Goal: Task Accomplishment & Management: Use online tool/utility

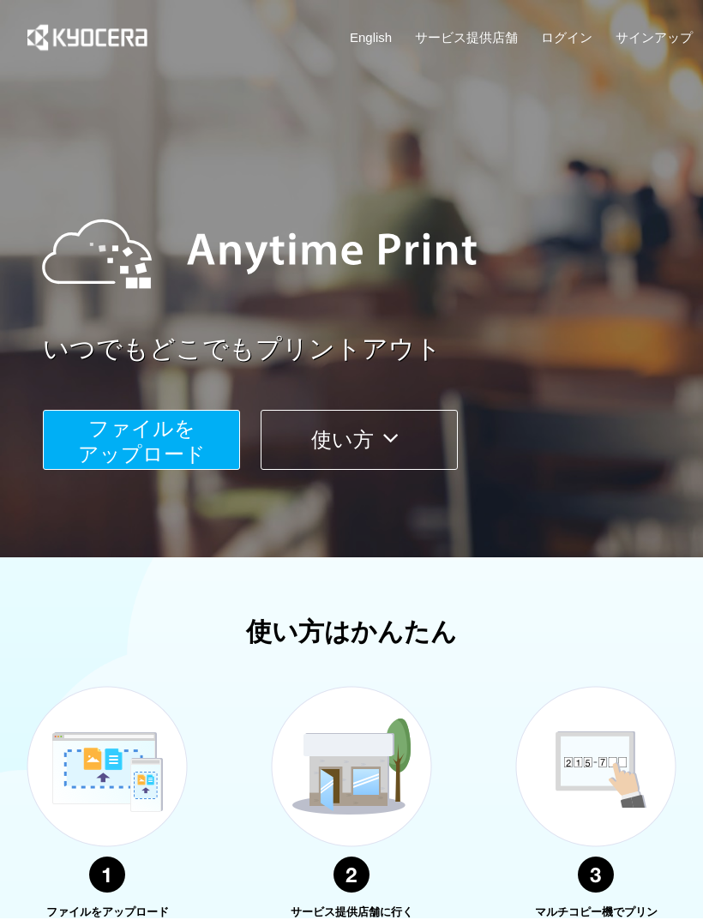
click at [194, 452] on span "ファイルを ​​アップロード" at bounding box center [142, 441] width 128 height 49
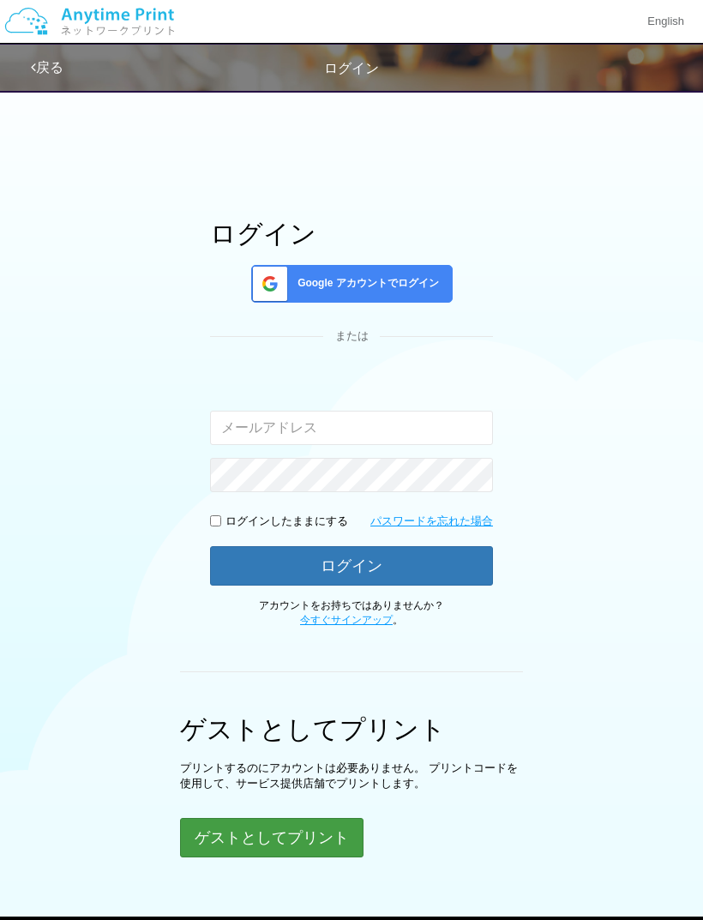
click at [333, 831] on button "ゲストとしてプリント" at bounding box center [271, 837] width 183 height 39
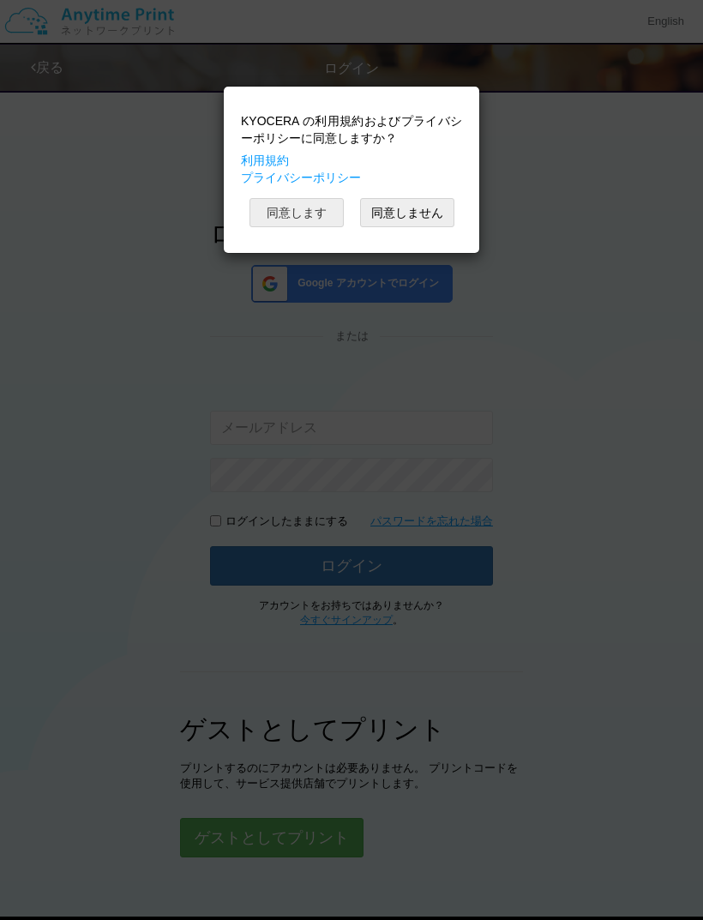
click at [325, 214] on button "同意します" at bounding box center [296, 212] width 94 height 29
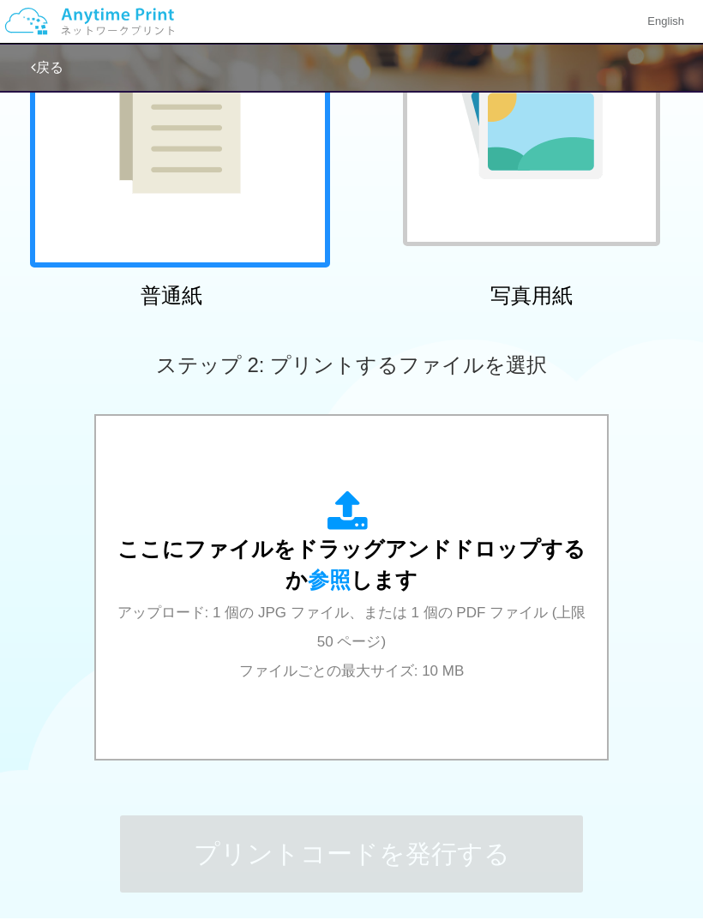
scroll to position [243, 0]
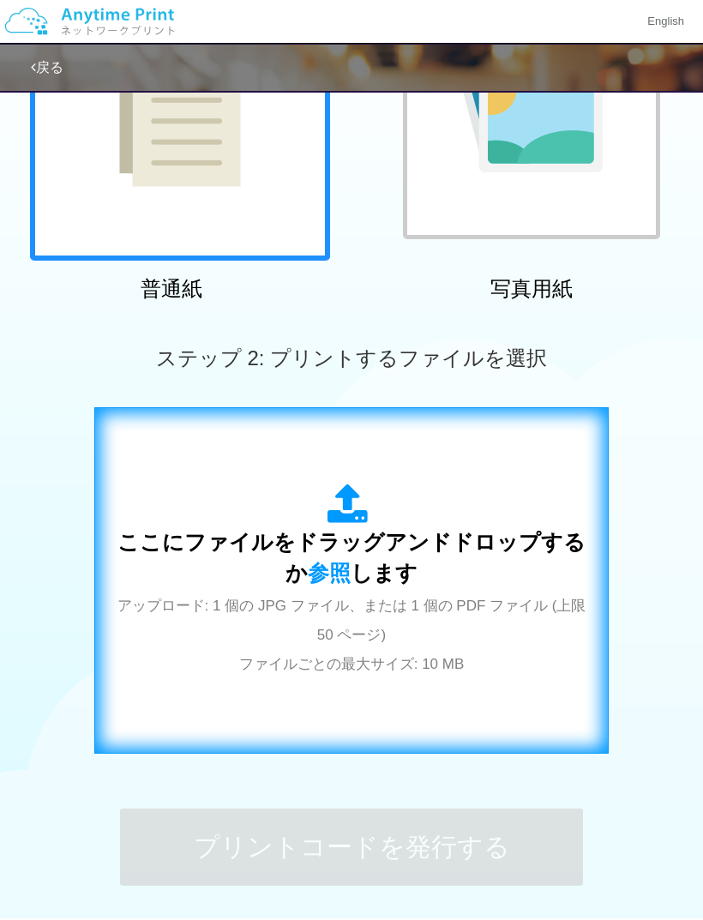
click at [498, 610] on span "アップロード: 1 個の JPG ファイル、または 1 個の PDF ファイル (上限 50 ページ) ファイルごとの最大サイズ: 10 MB" at bounding box center [351, 634] width 469 height 75
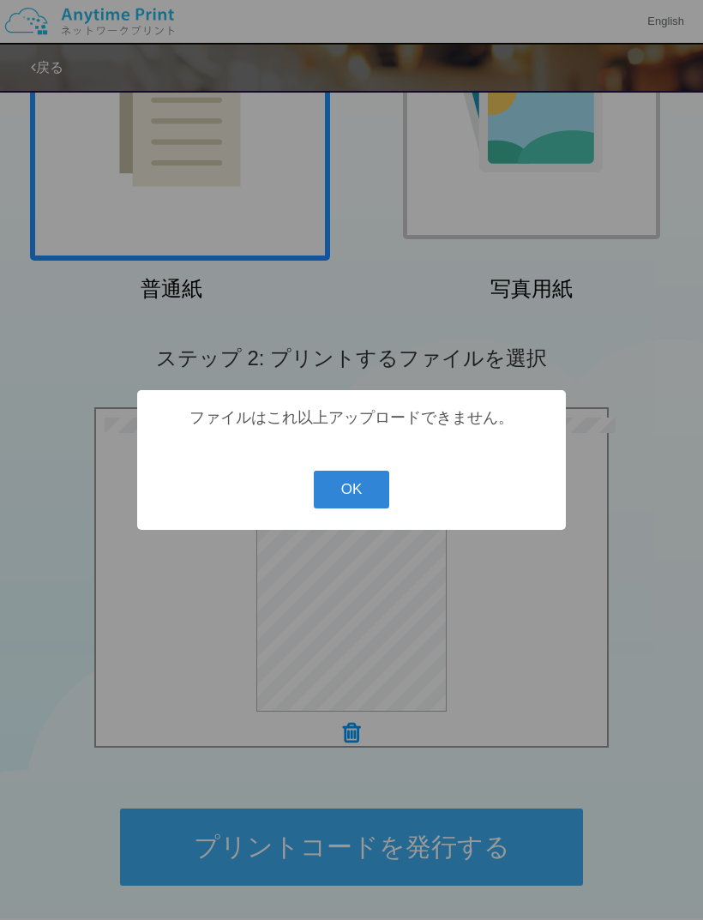
click at [364, 508] on button "OK" at bounding box center [352, 490] width 76 height 38
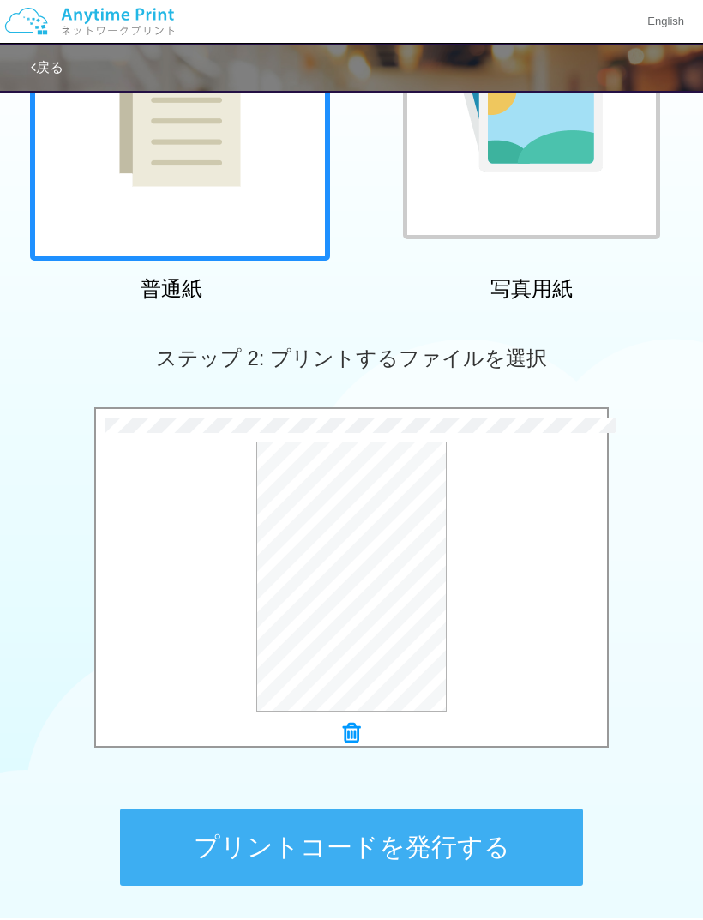
click at [494, 843] on button "プリントコードを発行する" at bounding box center [351, 846] width 463 height 77
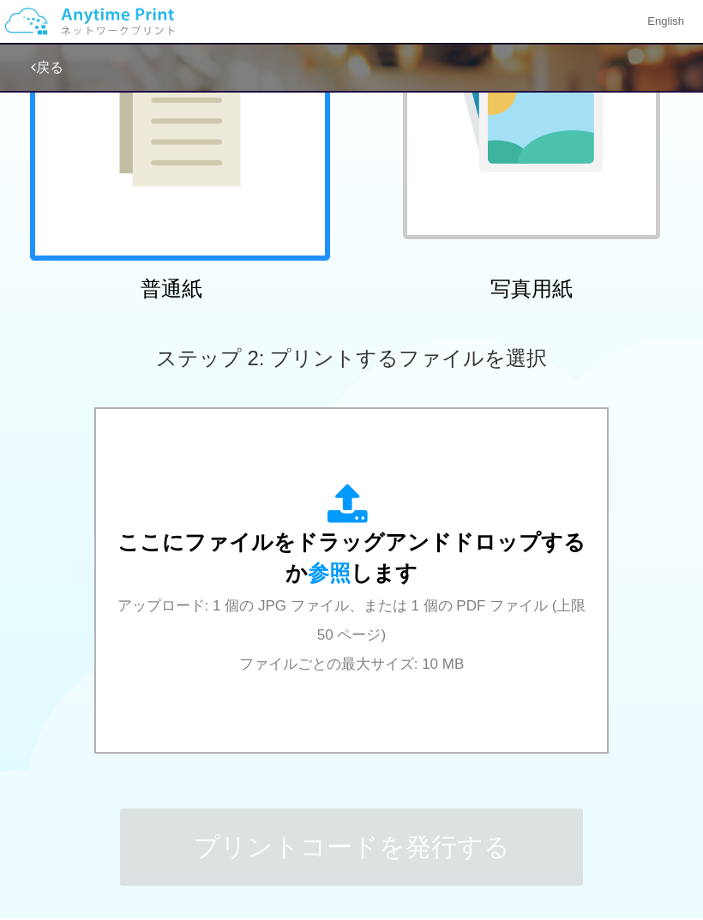
scroll to position [0, 0]
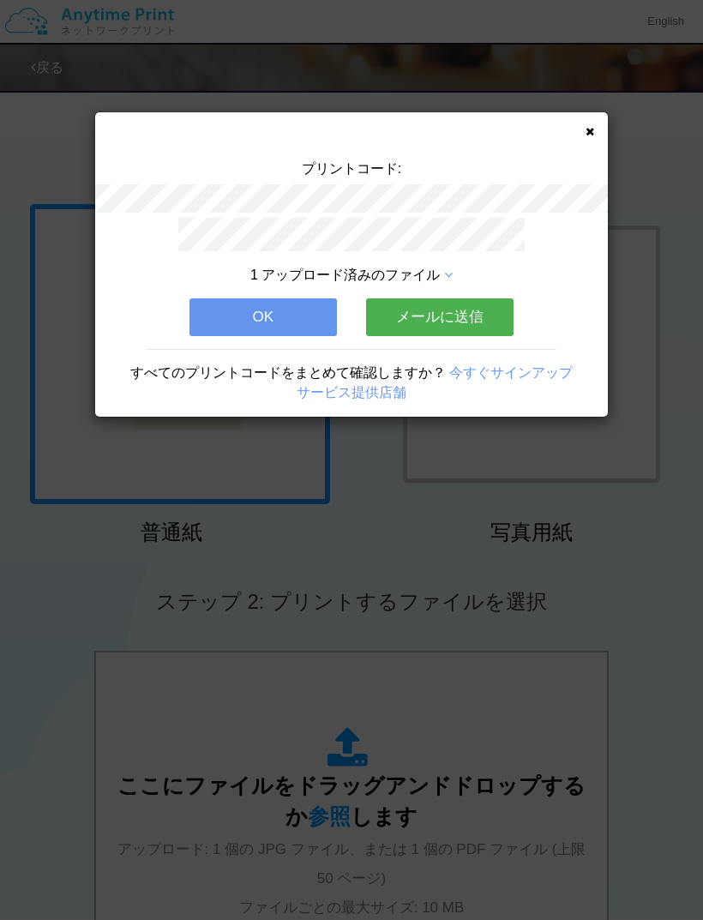
click at [591, 126] on icon at bounding box center [589, 131] width 9 height 11
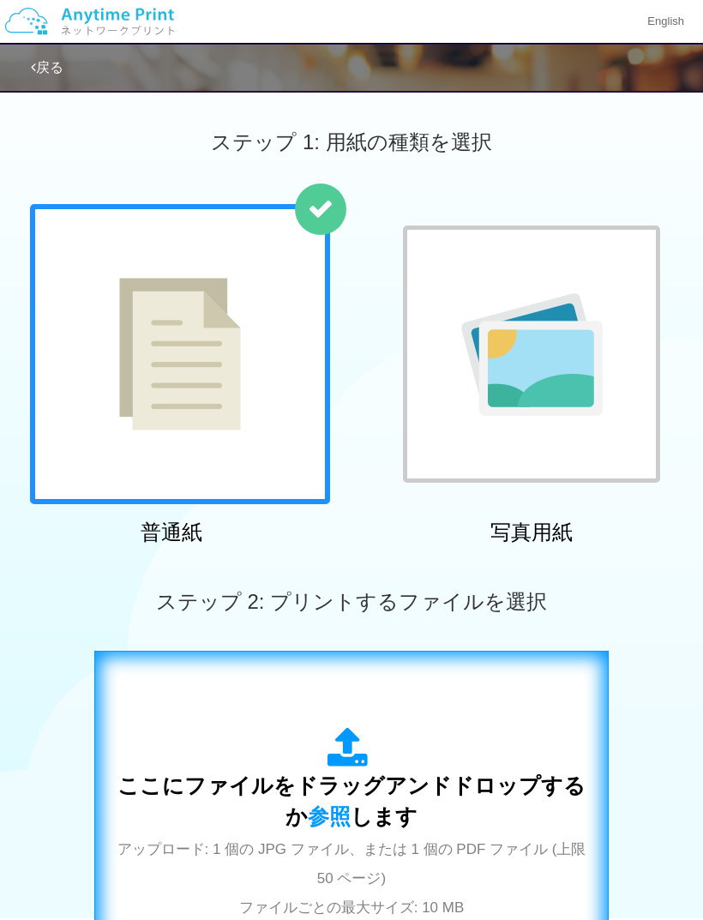
click at [433, 801] on div "ここにファイルをドラッグアンドドロップするか 参照 します アップロード: 1 個の JPG ファイル、または 1 個の PDF ファイル (上限 50 ペー…" at bounding box center [351, 824] width 478 height 194
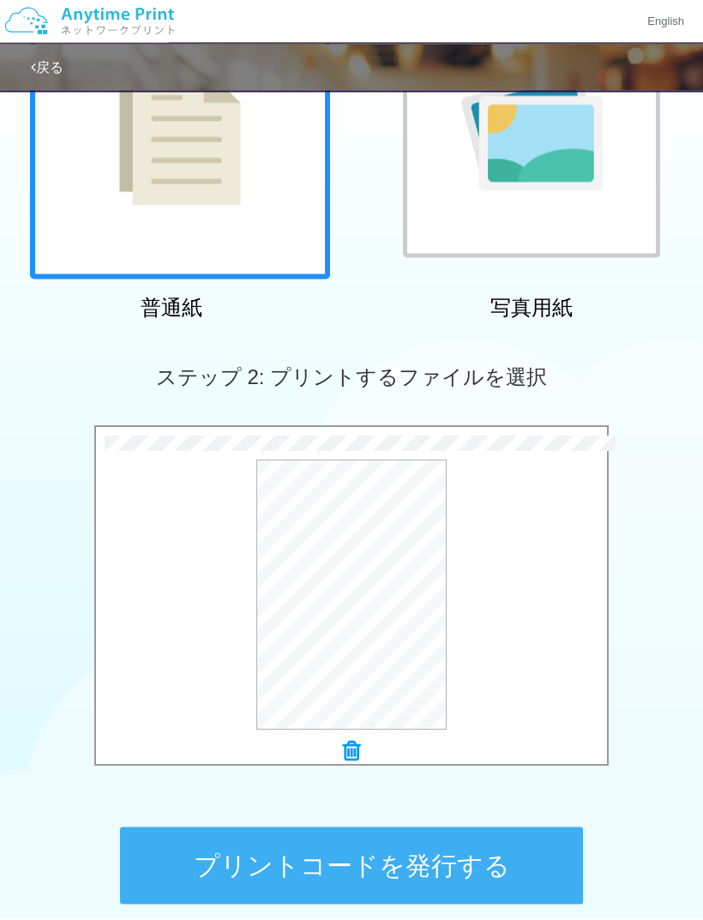
scroll to position [328, 0]
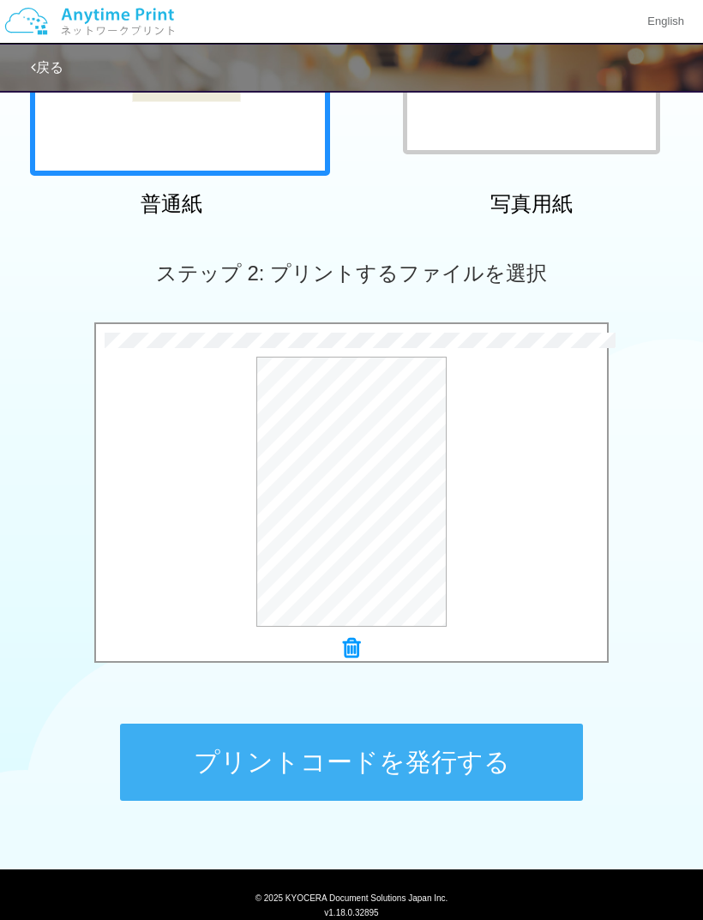
click at [519, 759] on button "プリントコードを発行する" at bounding box center [351, 761] width 463 height 77
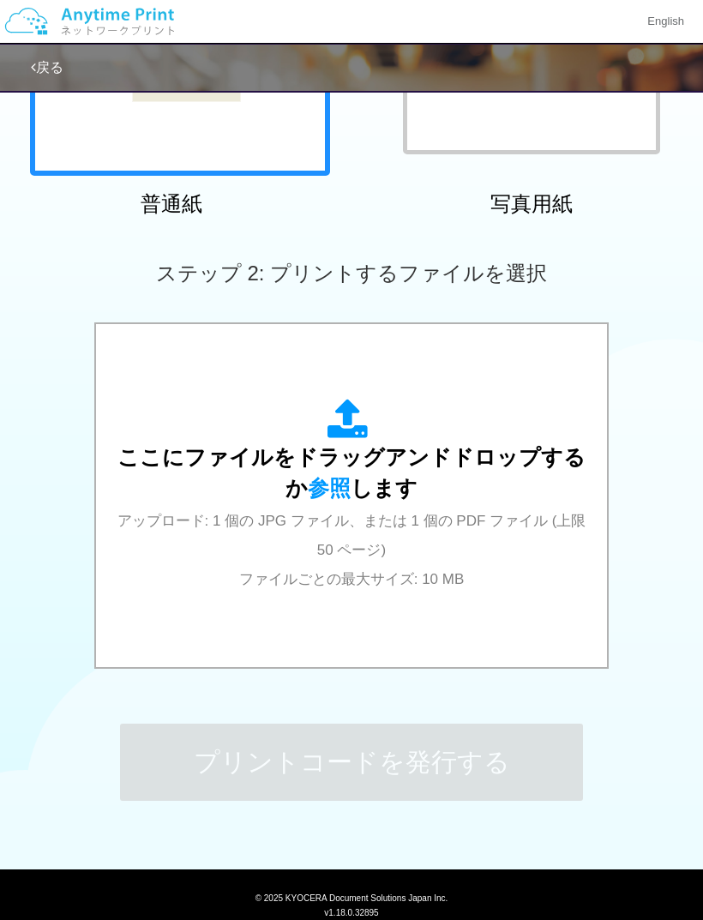
scroll to position [0, 0]
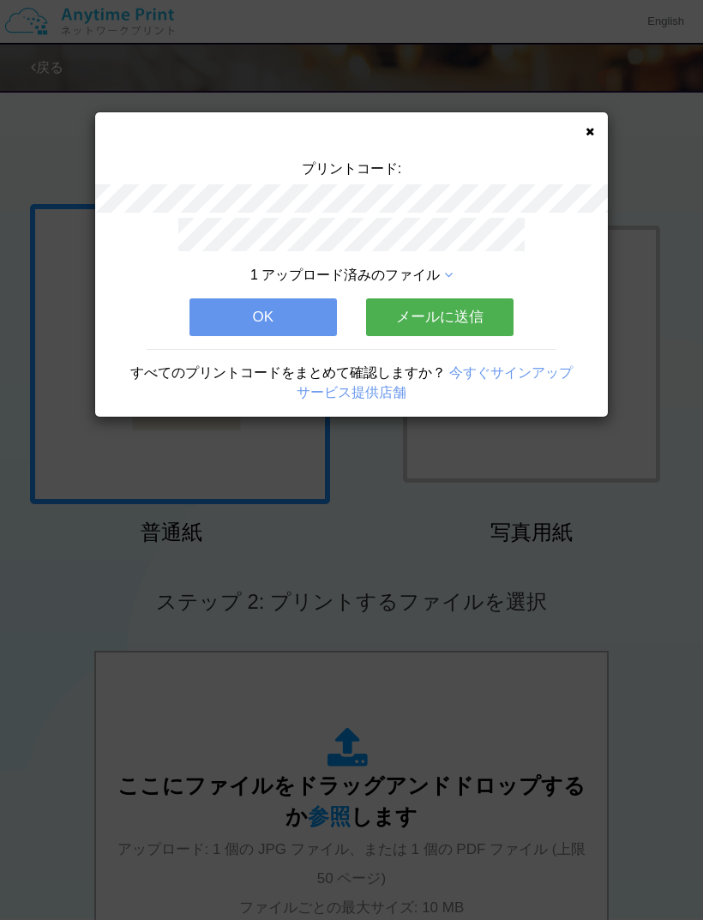
click at [309, 318] on button "OK" at bounding box center [262, 317] width 147 height 38
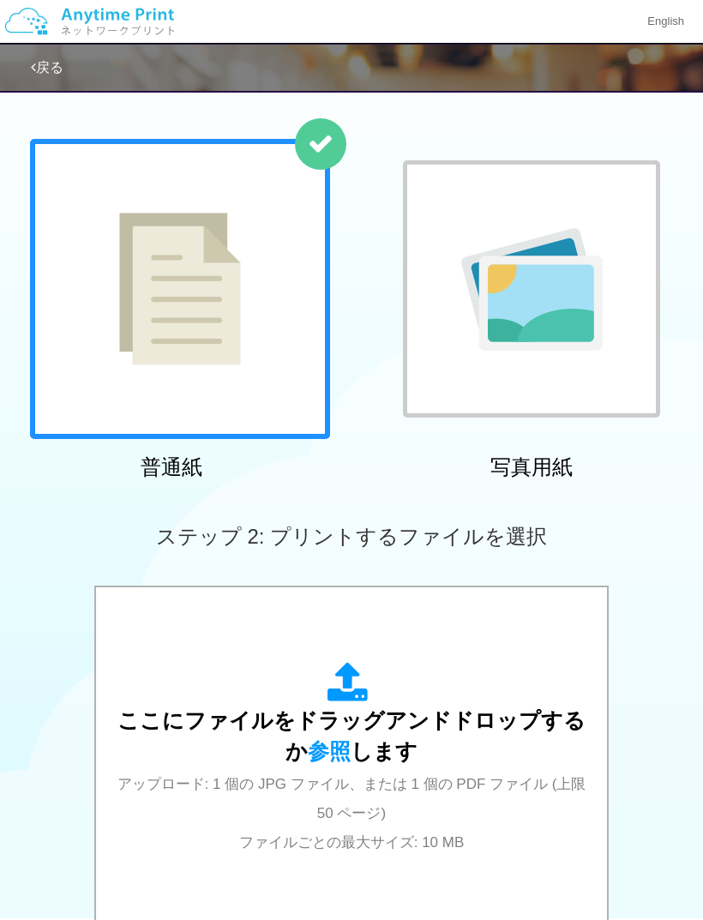
scroll to position [72, 0]
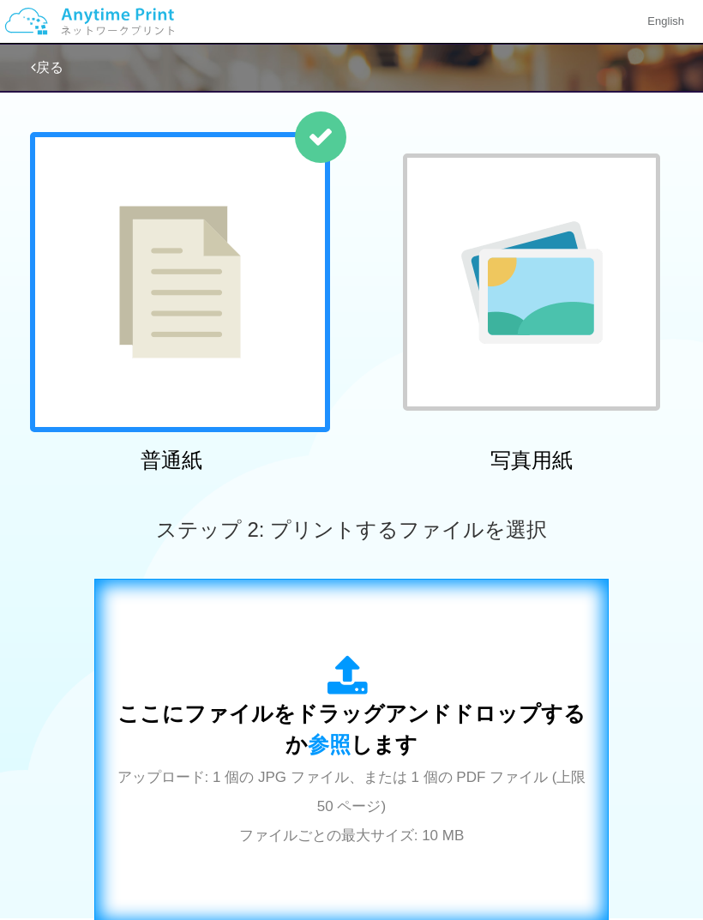
click at [477, 686] on div "ここにファイルをドラッグアンドドロップするか 参照 します アップロード: 1 個の JPG ファイル、または 1 個の PDF ファイル (上限 50 ペー…" at bounding box center [351, 752] width 478 height 194
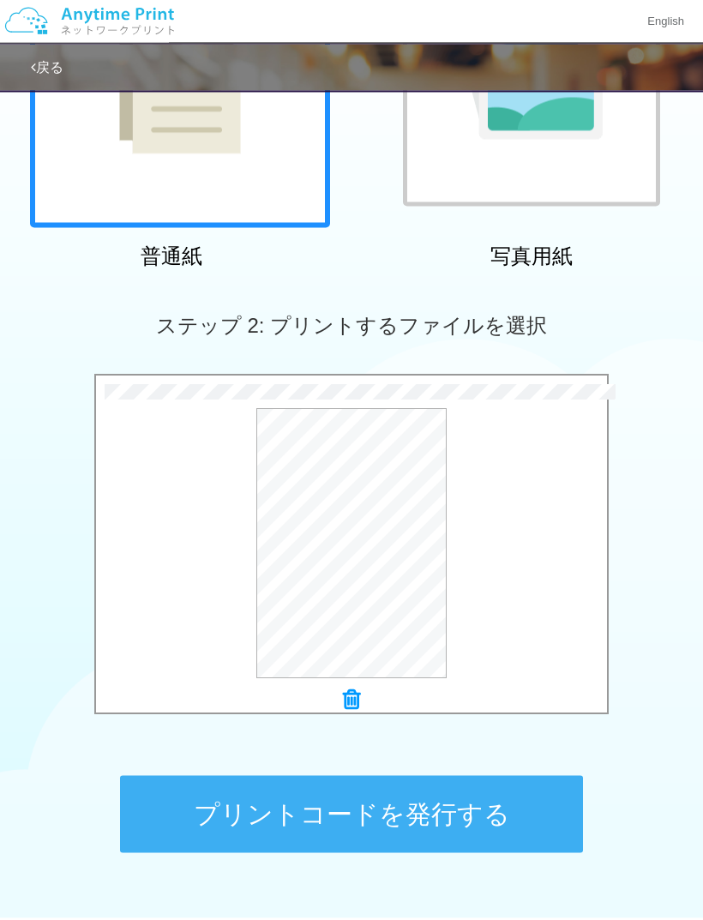
click at [530, 816] on button "プリントコードを発行する" at bounding box center [351, 814] width 463 height 77
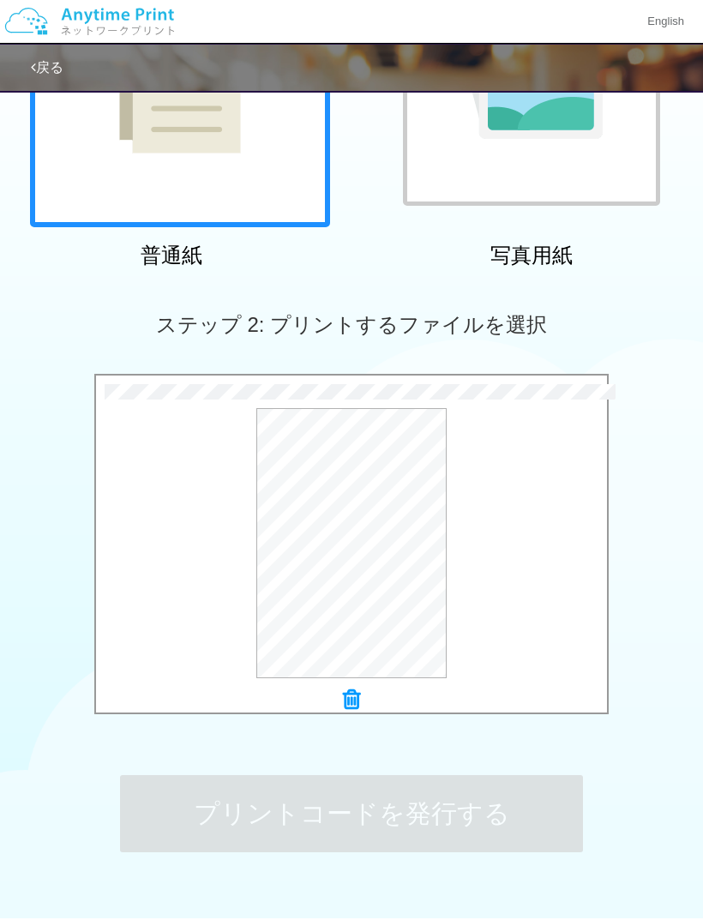
scroll to position [0, 0]
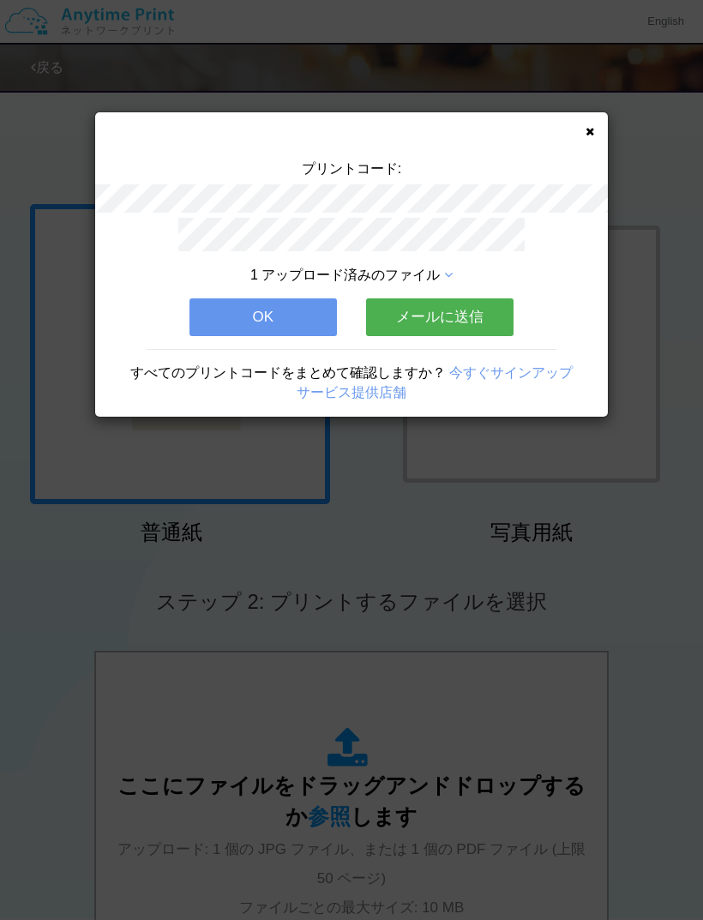
click at [310, 322] on button "OK" at bounding box center [262, 317] width 147 height 38
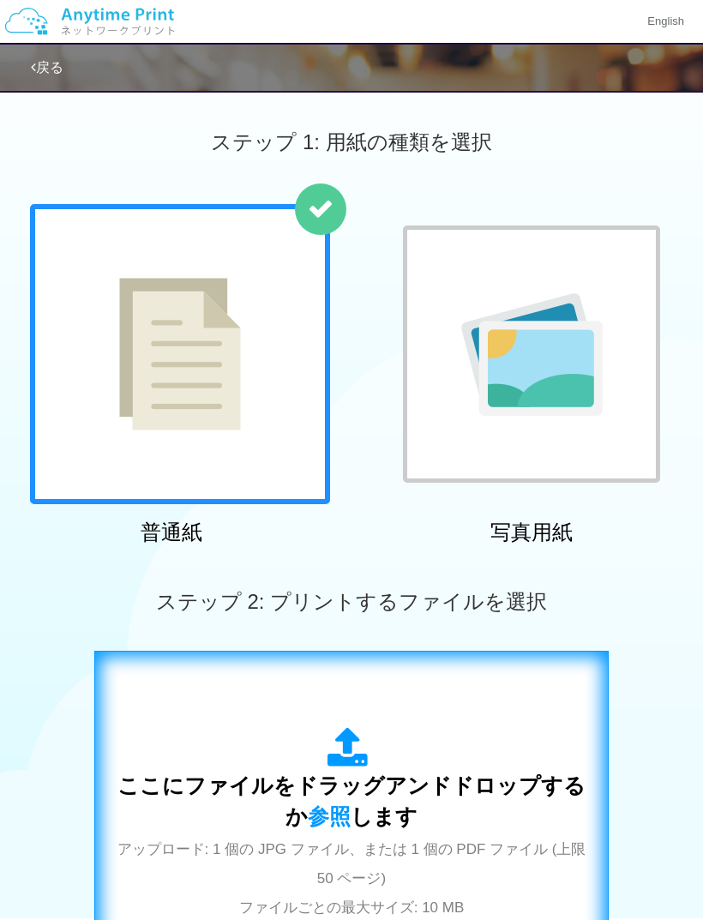
click at [423, 766] on div "ここにファイルをドラッグアンドドロップするか 参照 します アップロード: 1 個の JPG ファイル、または 1 個の PDF ファイル (上限 50 ペー…" at bounding box center [351, 824] width 478 height 194
click at [423, 777] on span "ここにファイルをドラッグアンドドロップするか 参照 します" at bounding box center [351, 800] width 468 height 55
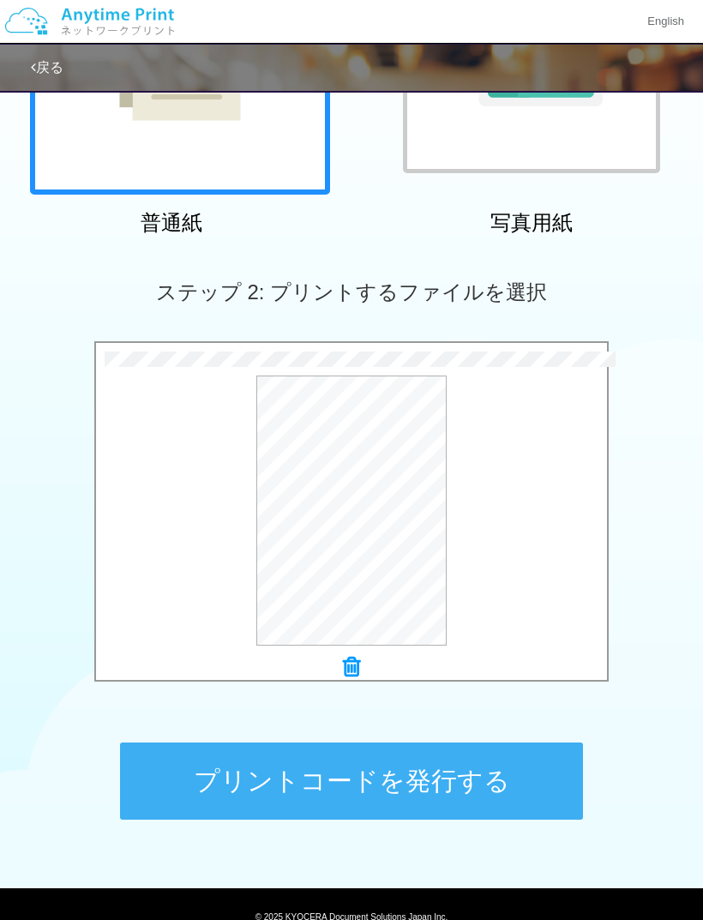
scroll to position [327, 0]
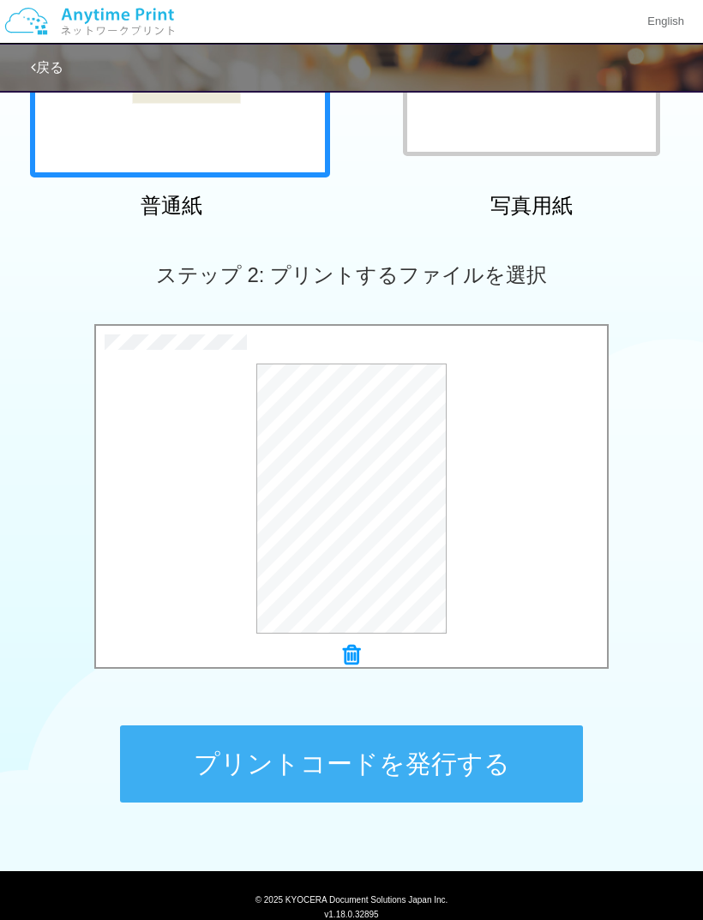
click at [511, 759] on button "プリントコードを発行する" at bounding box center [351, 763] width 463 height 77
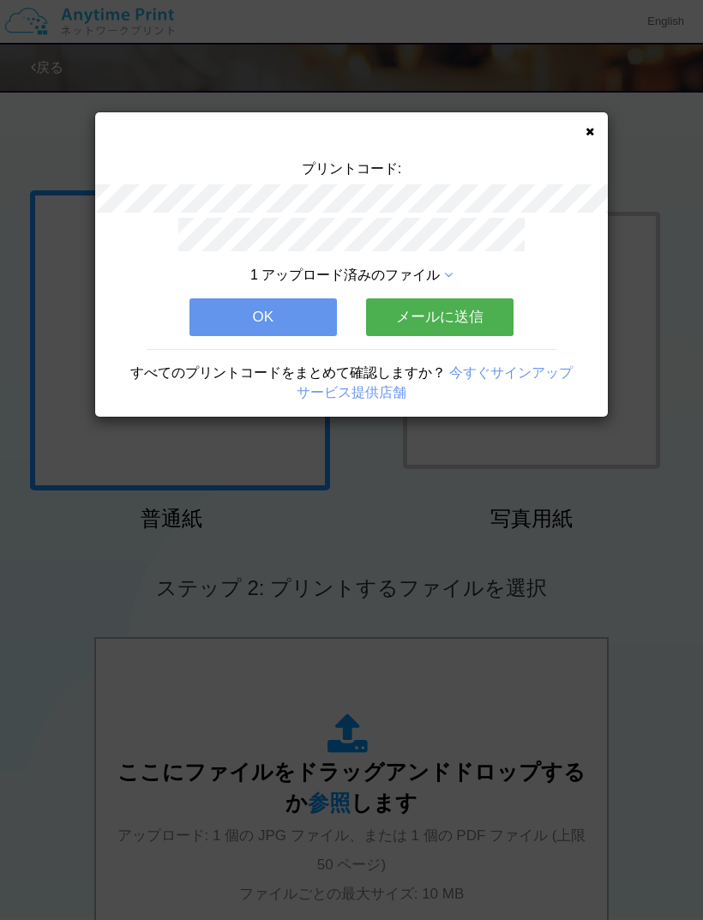
scroll to position [0, 0]
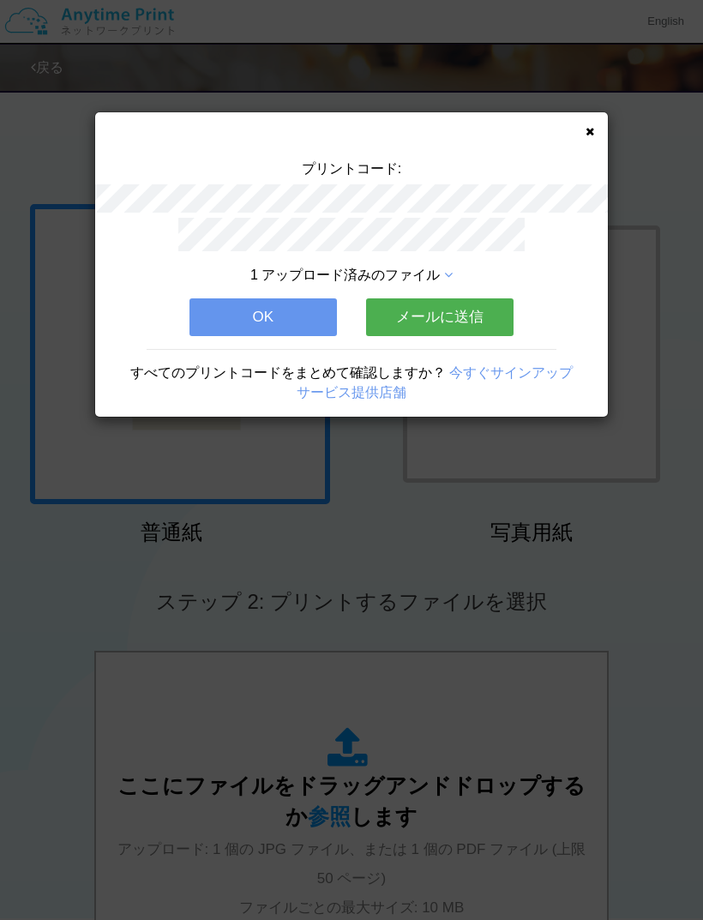
click at [651, 519] on div "プリントコード: 1 アップロード済みのファイル OK メールに送信 すべてのプリントコードをまとめて確認しますか？ 今すぐサインアップ サービス提供店舗" at bounding box center [351, 460] width 703 height 920
